Goal: Find specific page/section: Find specific page/section

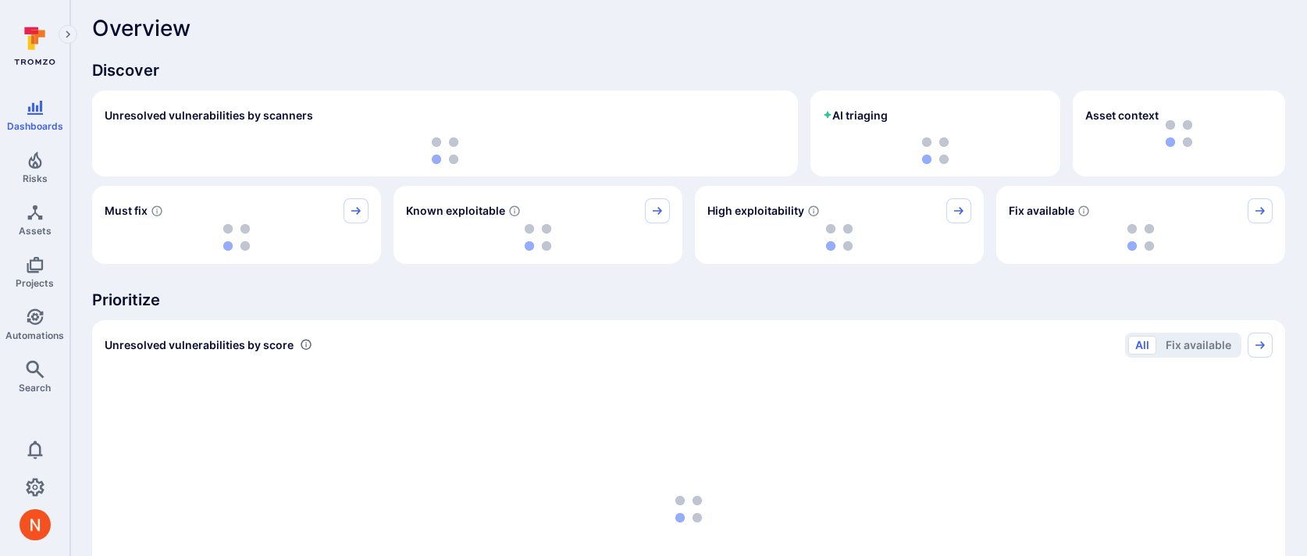
scroll to position [7, 0]
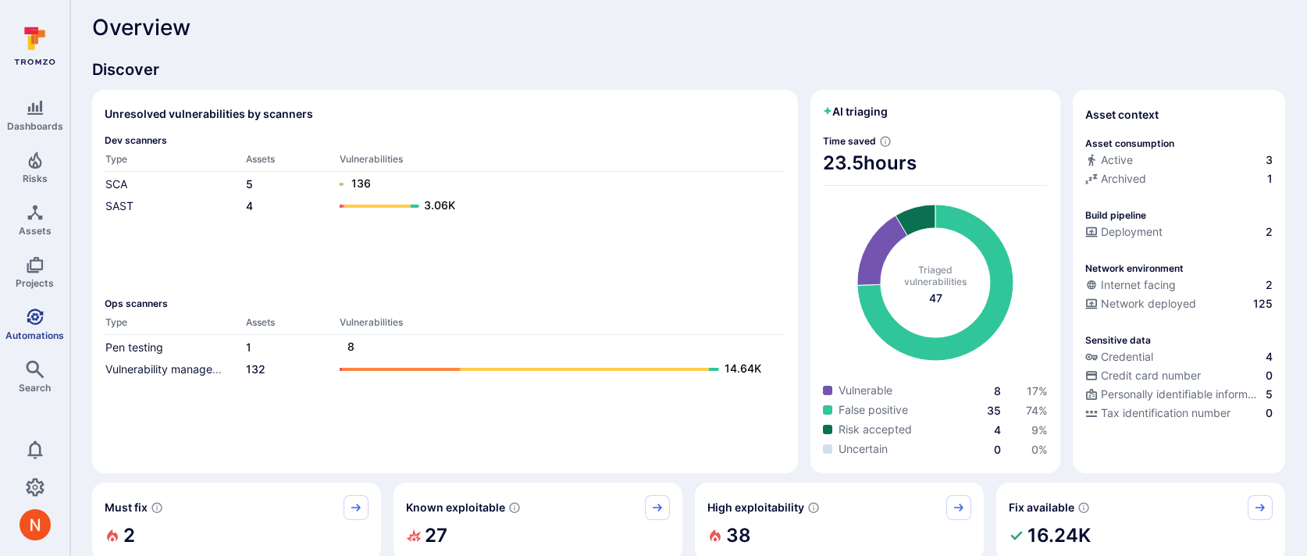
click at [23, 321] on link "Automations" at bounding box center [34, 324] width 69 height 46
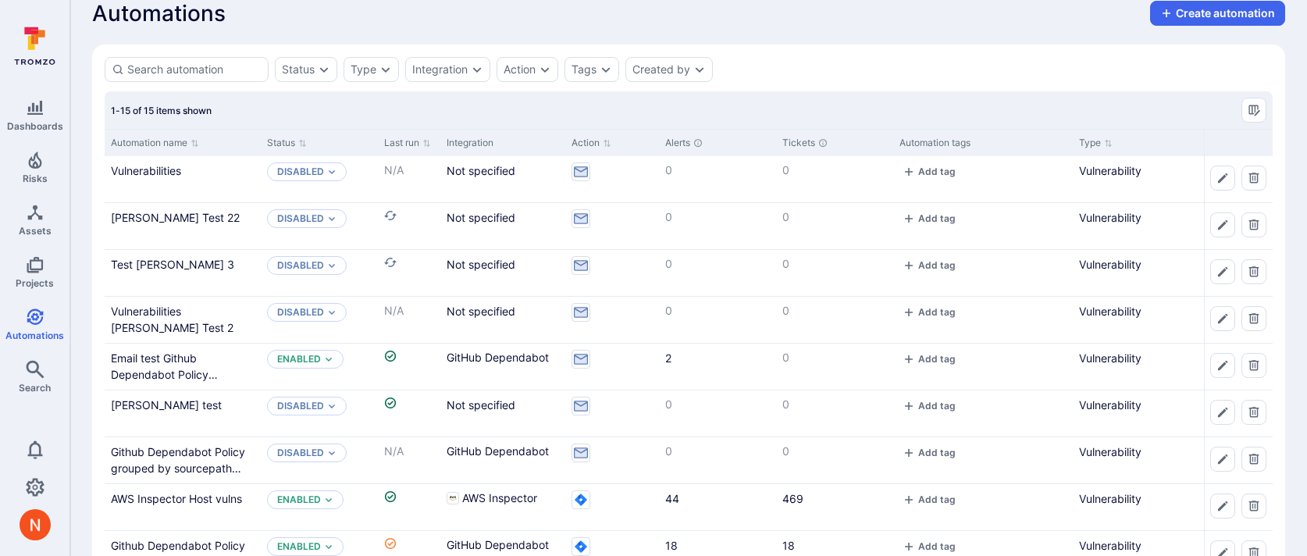
scroll to position [22, 0]
click at [143, 176] on div "Vulnerabilities" at bounding box center [183, 170] width 144 height 16
click at [142, 164] on link "Vulnerabilities" at bounding box center [146, 169] width 70 height 13
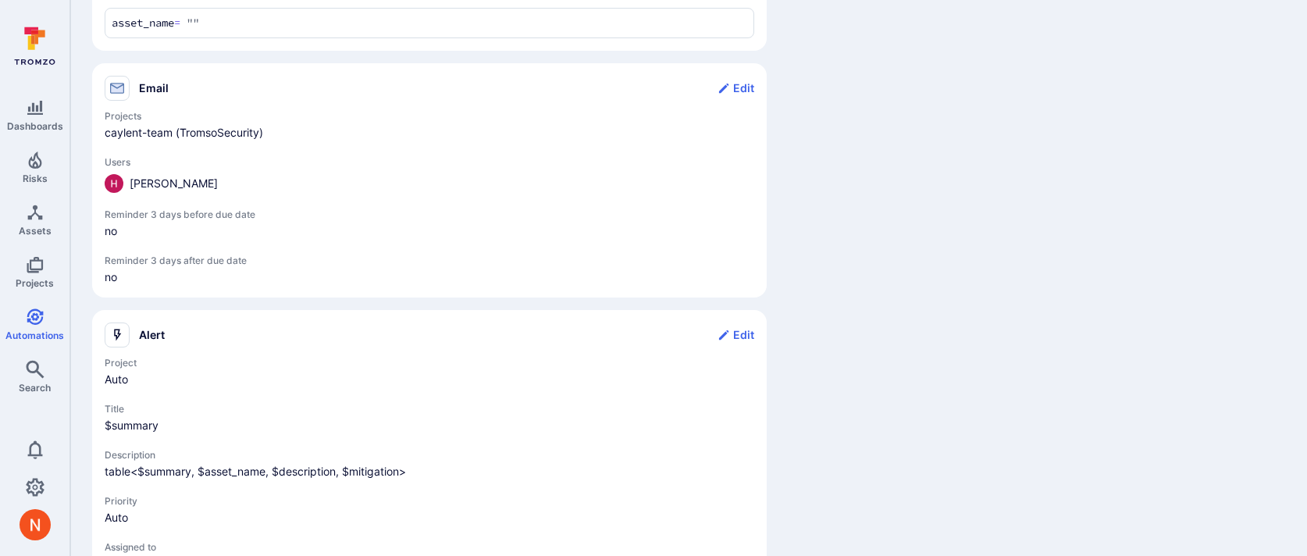
scroll to position [588, 0]
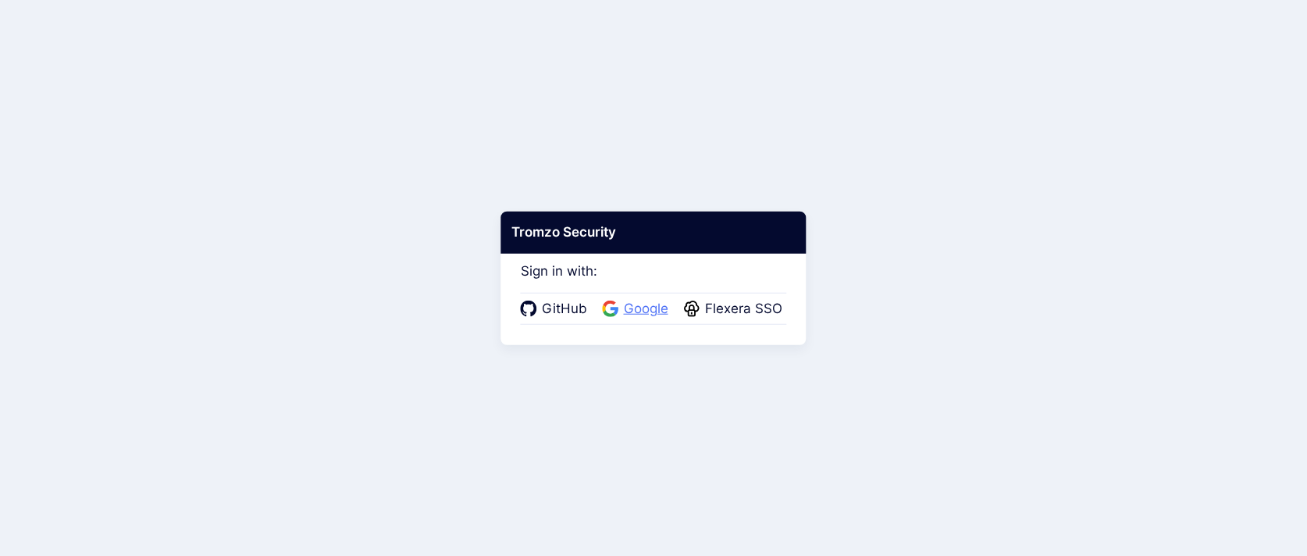
click at [615, 301] on icon at bounding box center [611, 309] width 16 height 16
